Goal: Navigation & Orientation: Find specific page/section

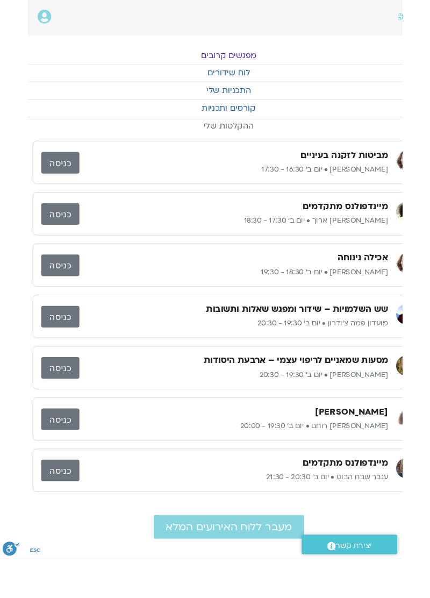
click at [262, 140] on link "ההקלטות שלי" at bounding box center [245, 134] width 430 height 18
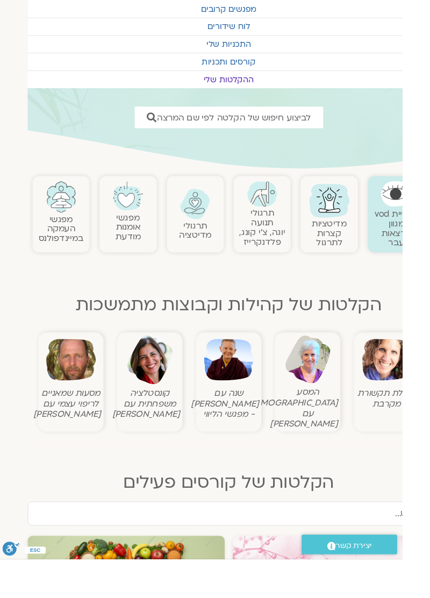
scroll to position [0, -29]
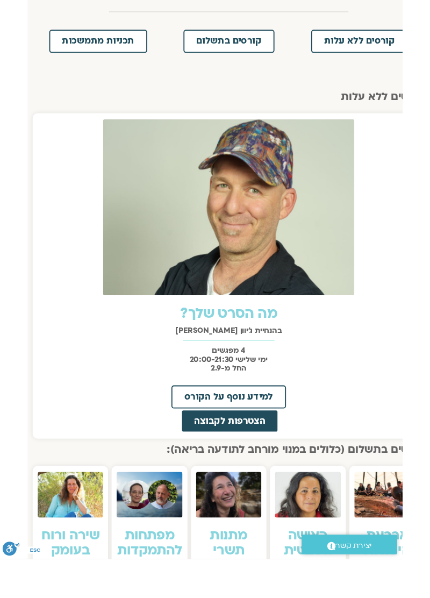
scroll to position [0, -29]
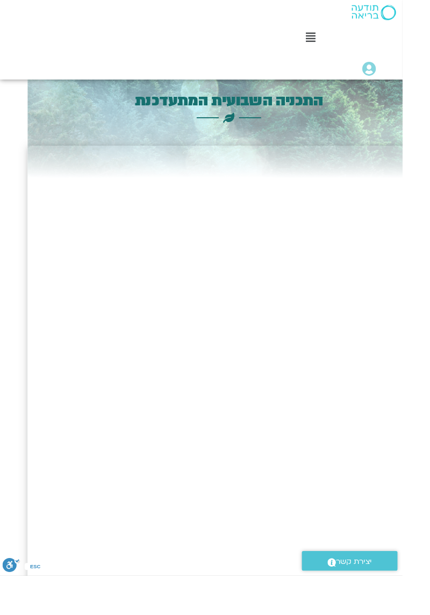
scroll to position [0, -29]
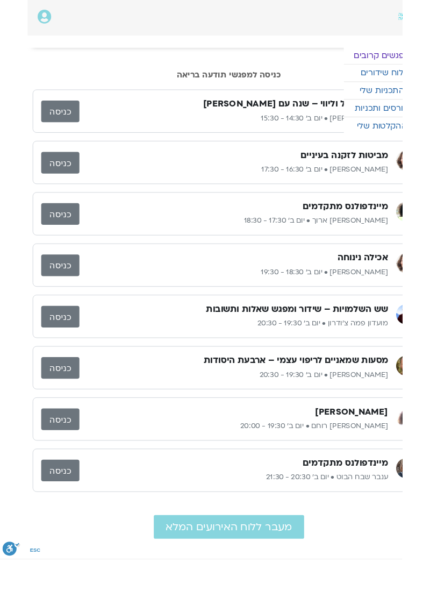
scroll to position [0, -29]
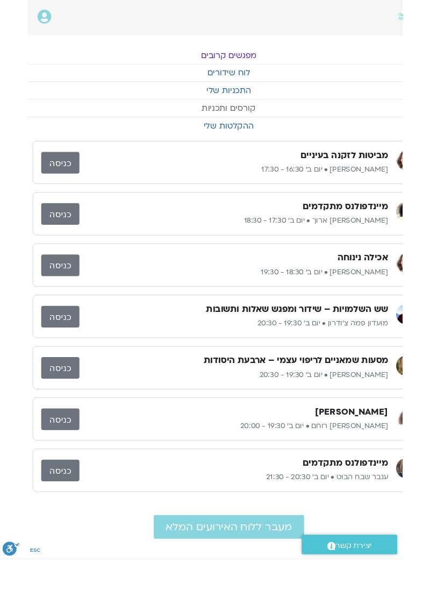
click at [57, 112] on link "קורסים ותכניות" at bounding box center [245, 115] width 430 height 18
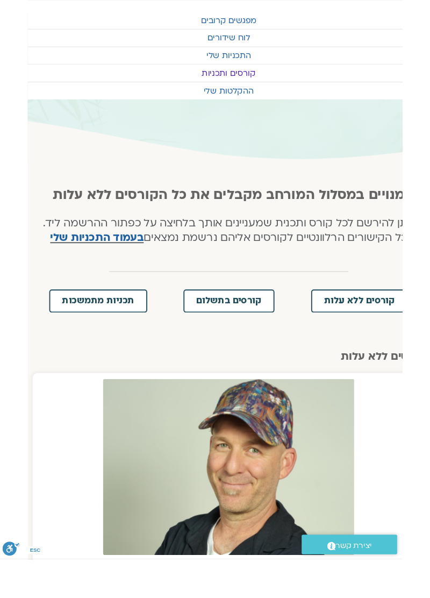
scroll to position [0, -29]
